Goal: Information Seeking & Learning: Learn about a topic

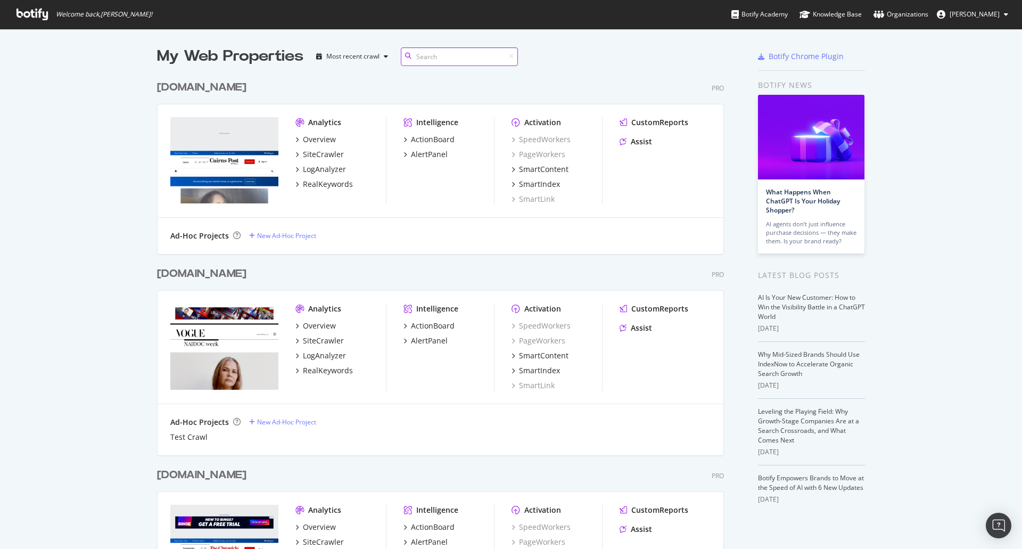
scroll to position [2588, 567]
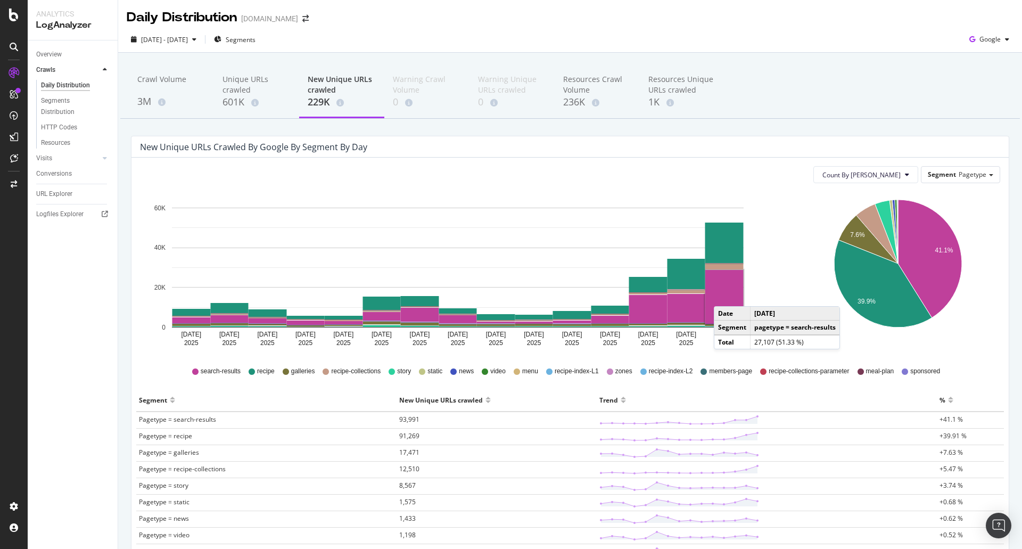
click at [724, 295] on rect "A chart." at bounding box center [724, 297] width 38 height 54
